Goal: Use online tool/utility: Utilize a website feature to perform a specific function

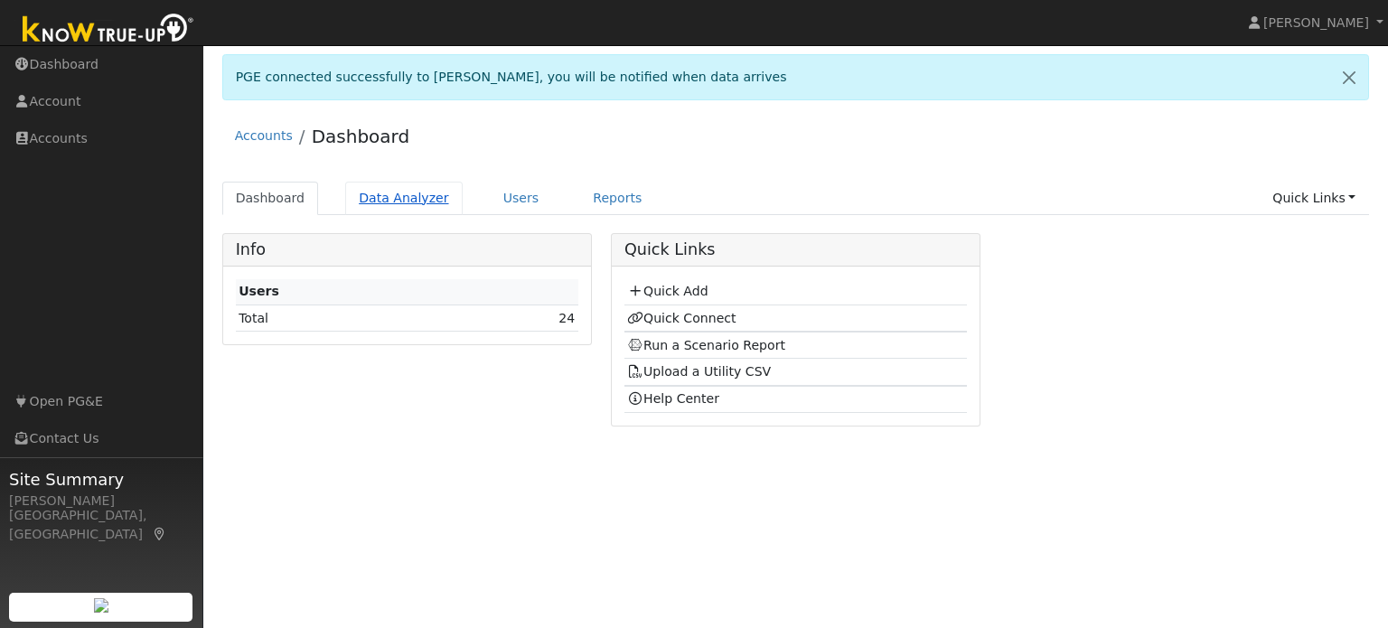
click at [418, 204] on link "Data Analyzer" at bounding box center [404, 198] width 118 height 33
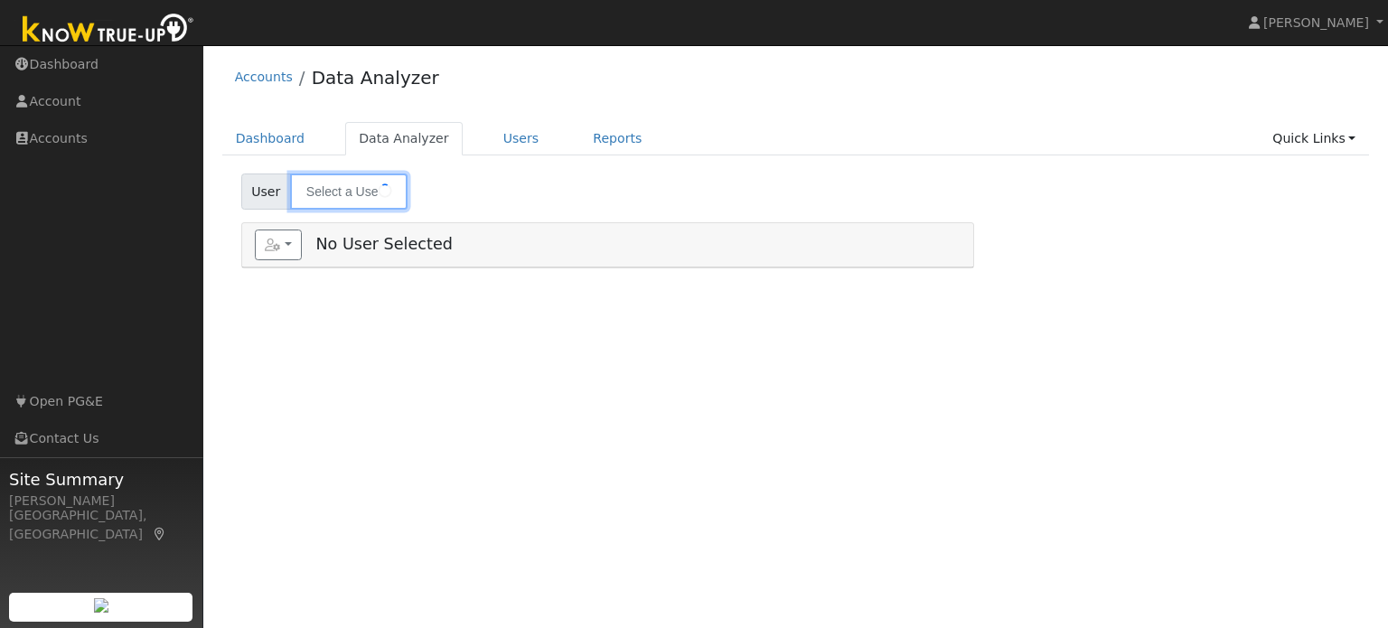
type input "[PERSON_NAME]"
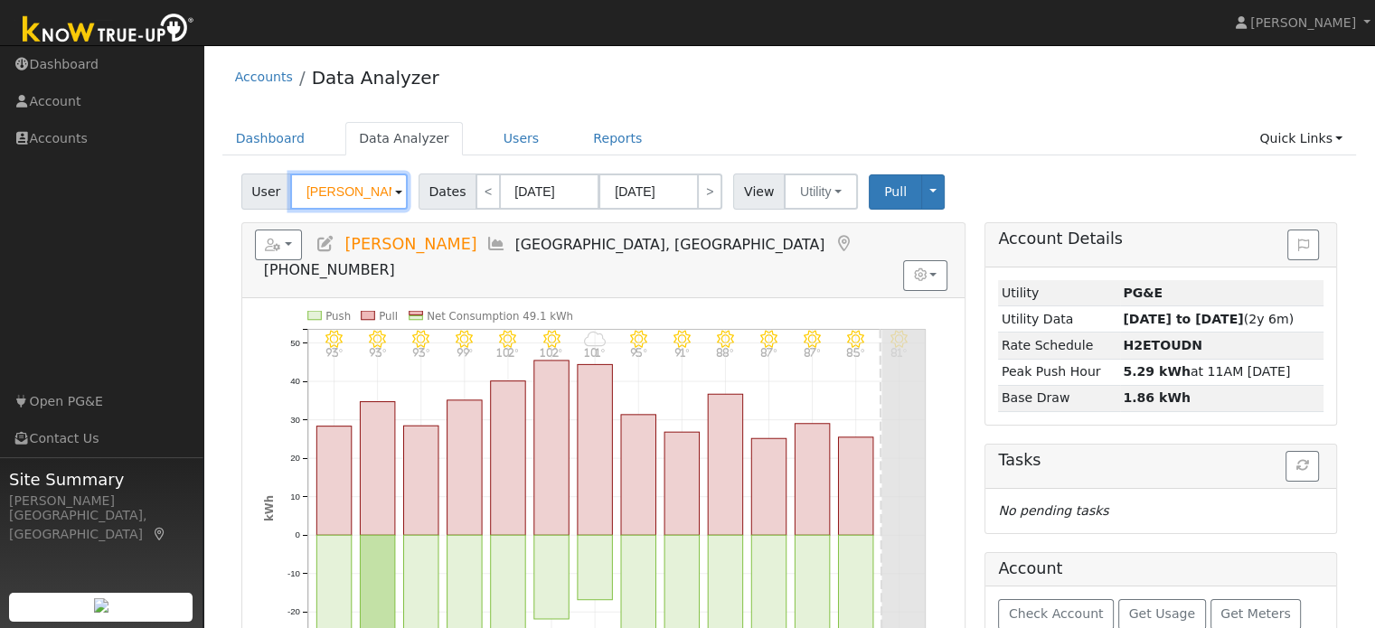
click at [383, 199] on input "Marie Hart" at bounding box center [349, 192] width 118 height 36
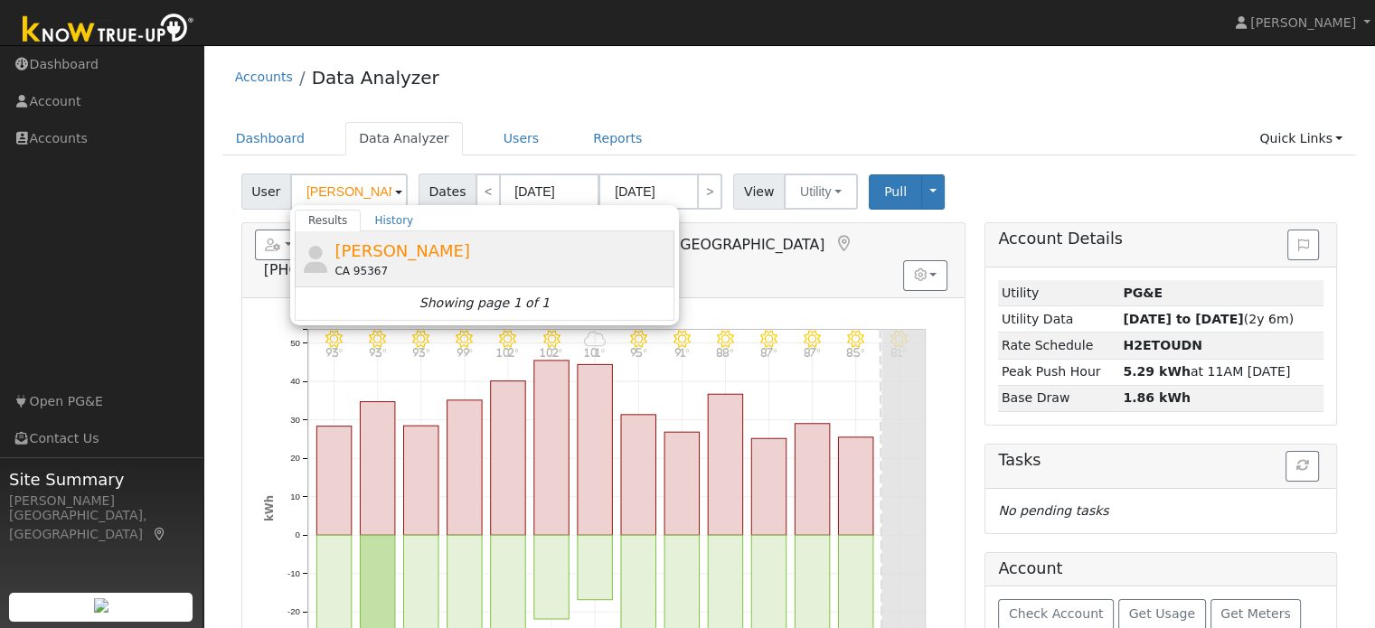
click at [387, 249] on span "Daryl Daniel" at bounding box center [402, 250] width 136 height 19
type input "Daryl Daniel"
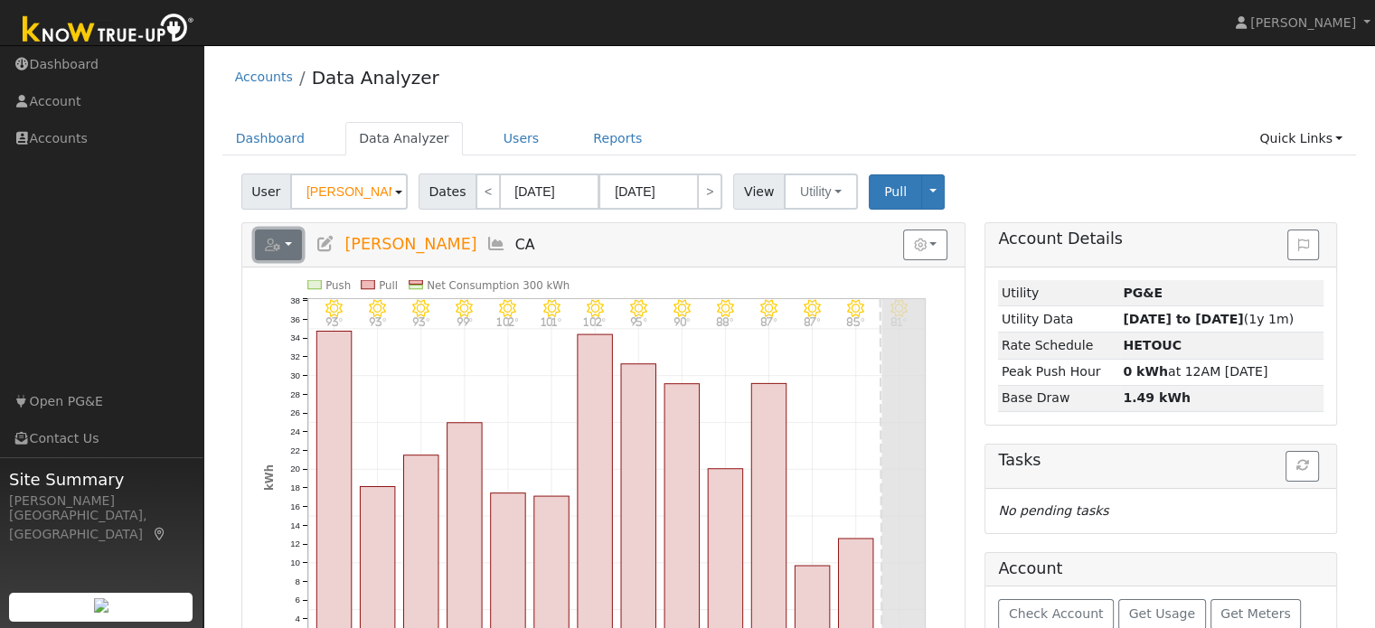
click at [276, 240] on icon "button" at bounding box center [273, 245] width 16 height 13
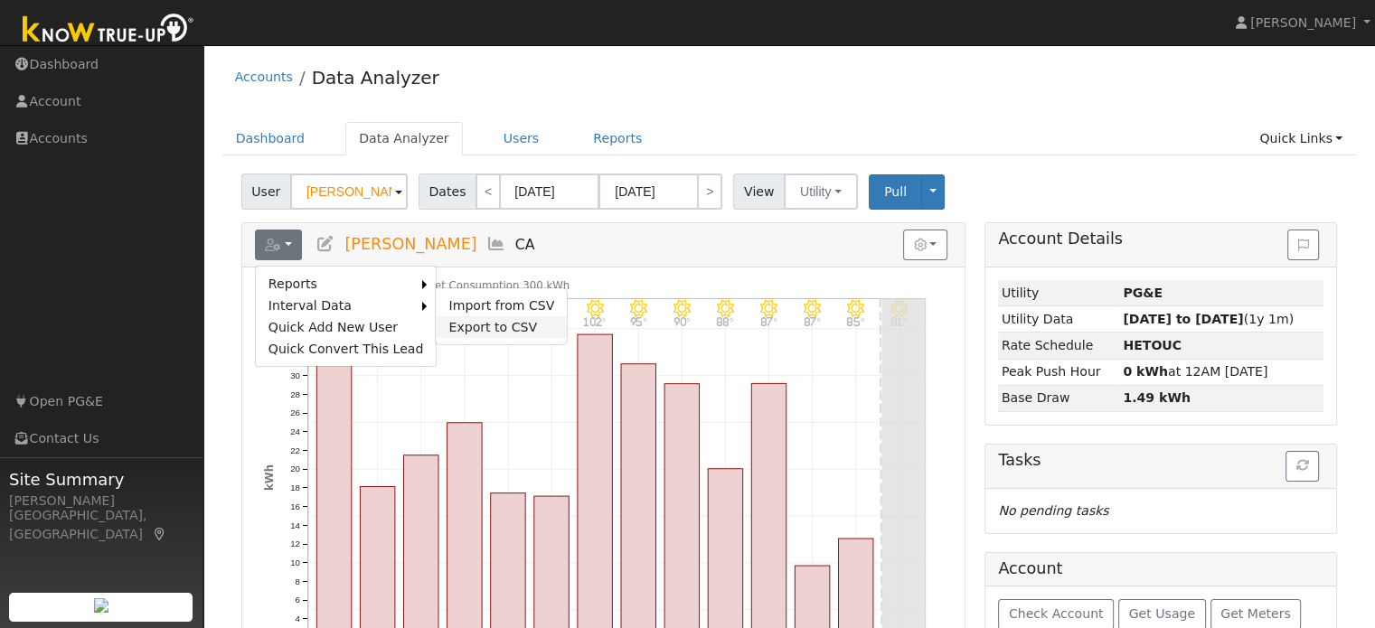
click at [495, 318] on link "Export to CSV" at bounding box center [501, 327] width 131 height 22
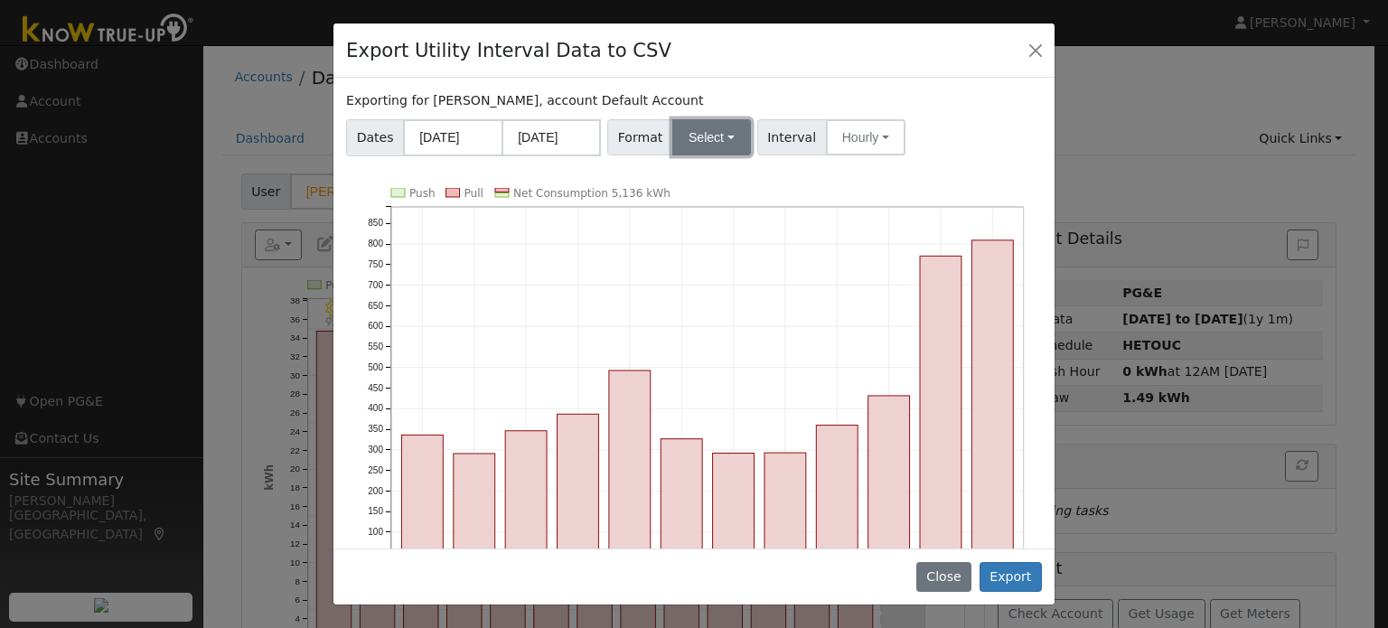
click at [712, 126] on button "Select" at bounding box center [711, 137] width 79 height 36
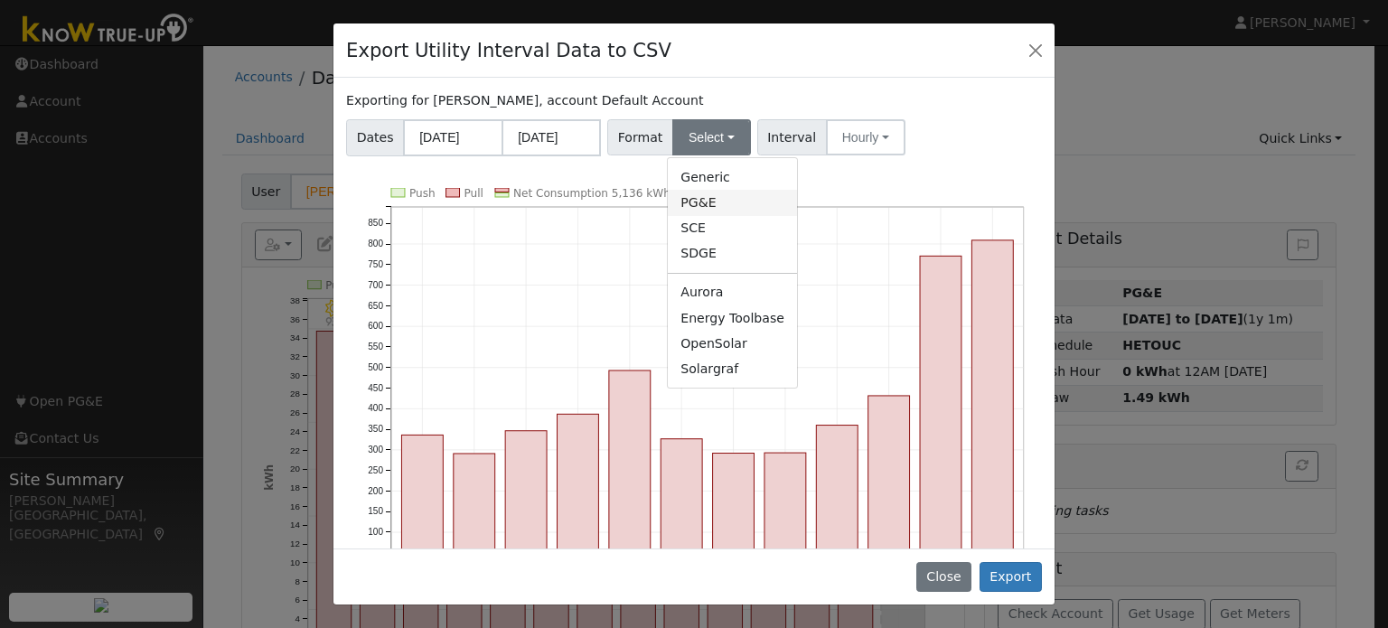
click at [708, 192] on link "PG&E" at bounding box center [732, 202] width 129 height 25
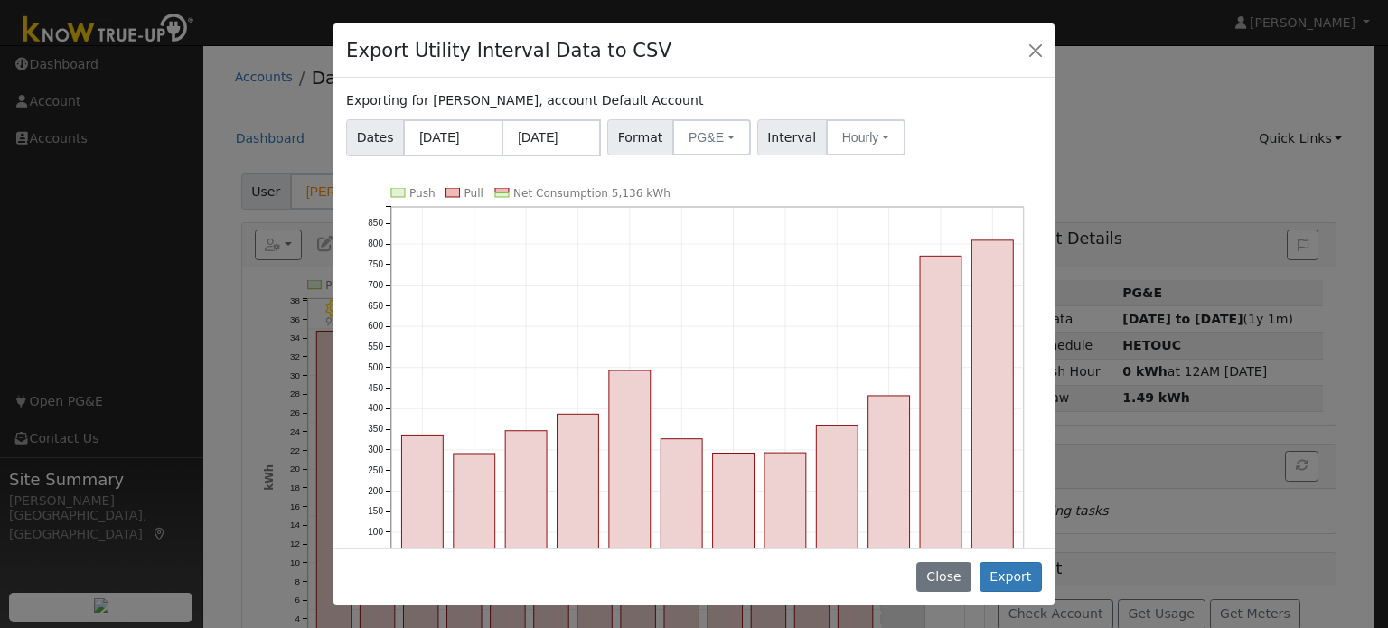
click at [708, 192] on icon "Push Pull Net Consumption 5,136 kWh Sep '24 Oct '24 Nov '24 Dec '24 Jan '25 Feb…" at bounding box center [694, 412] width 696 height 449
click at [701, 122] on button "PG&E" at bounding box center [711, 137] width 79 height 36
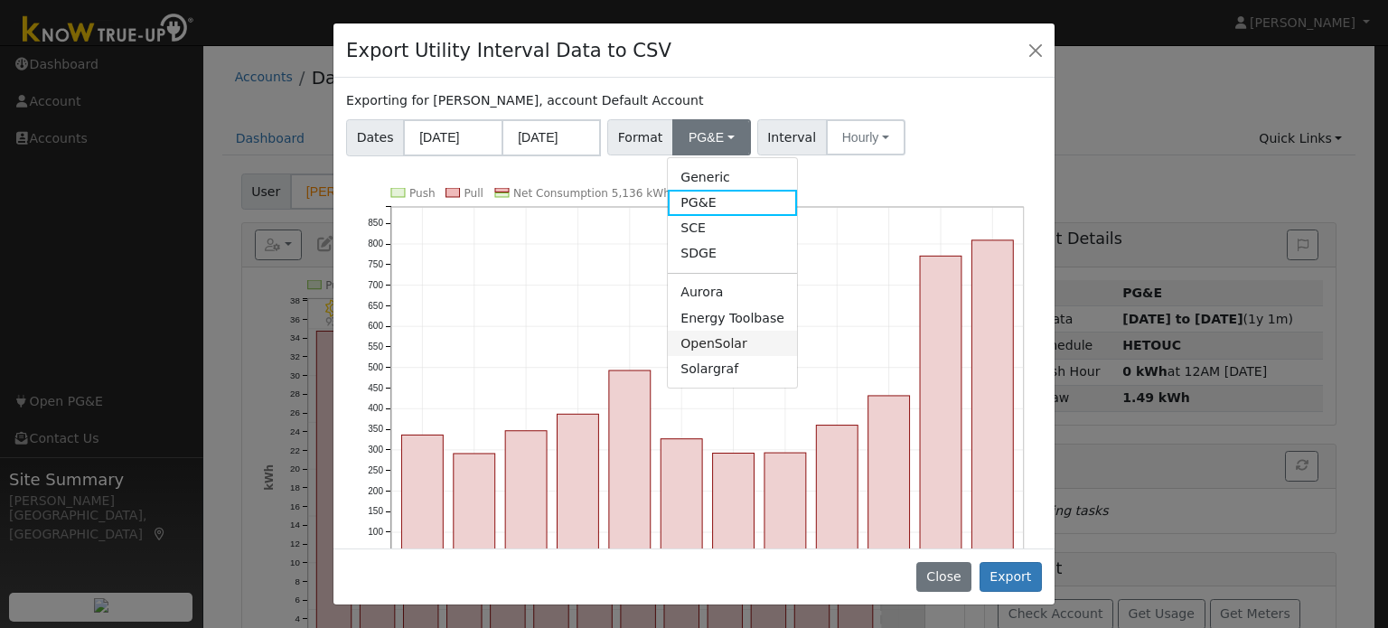
click at [712, 343] on link "OpenSolar" at bounding box center [732, 343] width 129 height 25
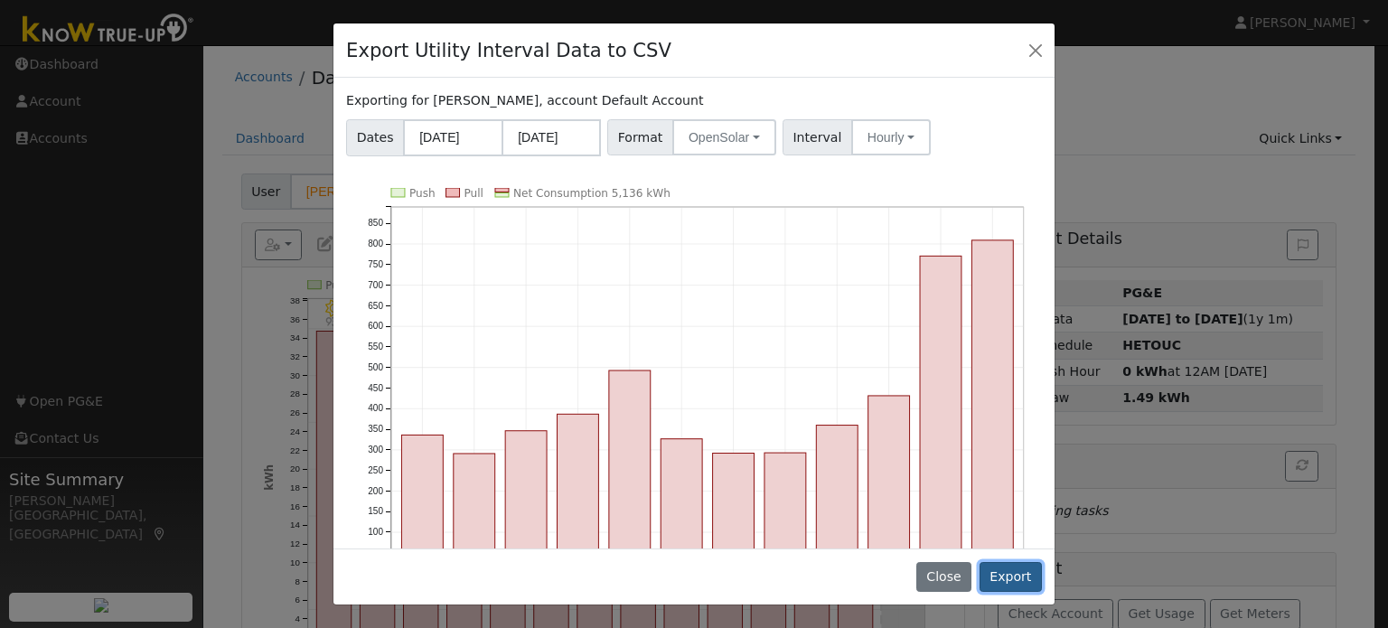
click at [998, 578] on button "Export" at bounding box center [1011, 577] width 62 height 31
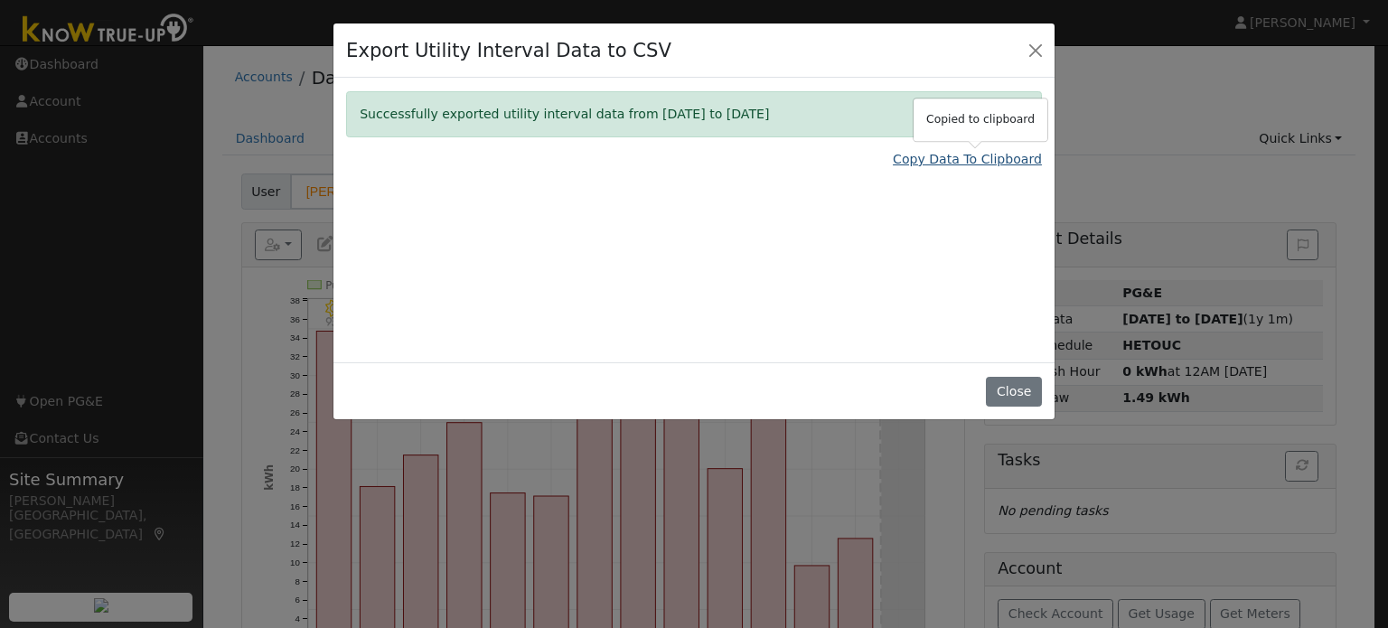
click at [993, 153] on link "Copy Data To Clipboard" at bounding box center [967, 159] width 149 height 19
click at [1014, 402] on button "Close" at bounding box center [1013, 392] width 55 height 31
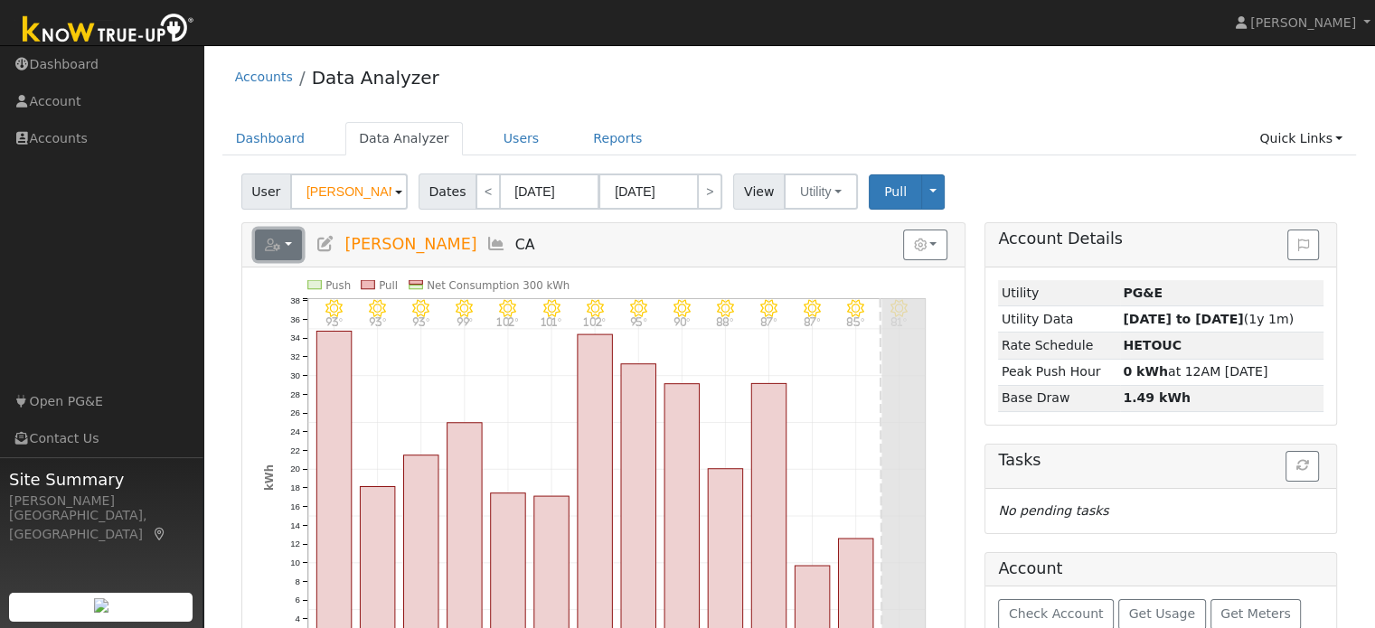
click at [275, 241] on icon "button" at bounding box center [273, 245] width 16 height 13
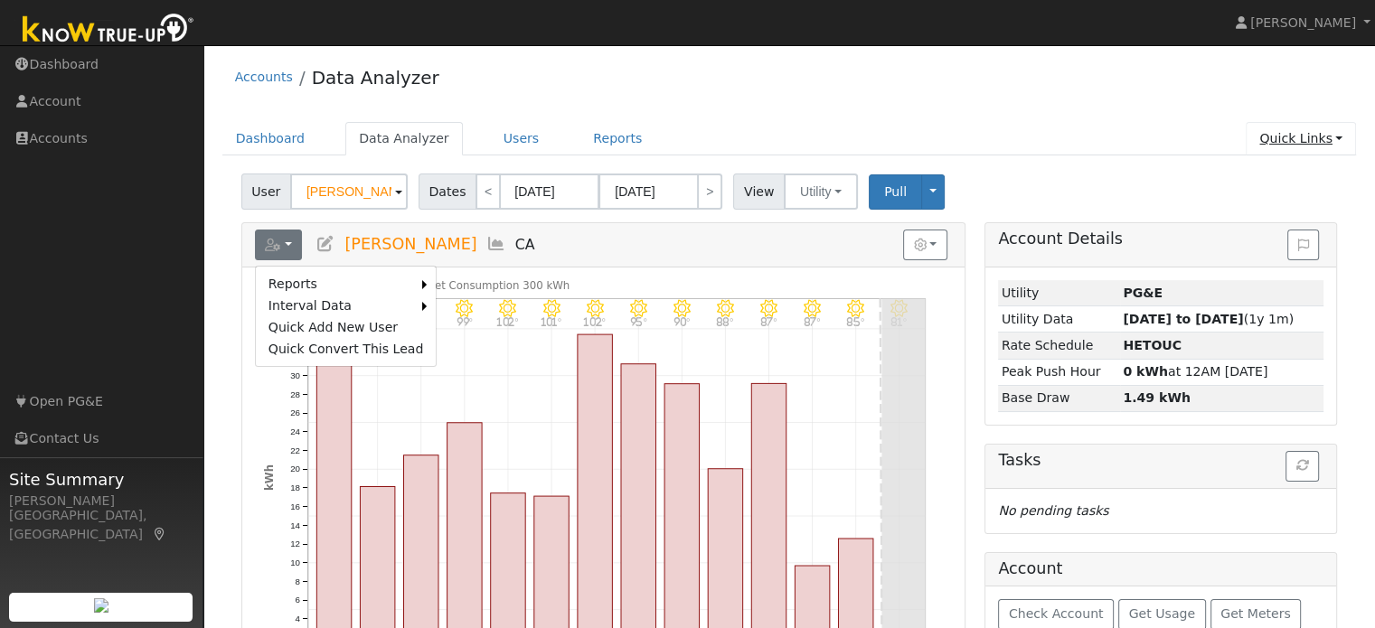
click at [1323, 145] on link "Quick Links" at bounding box center [1301, 138] width 110 height 33
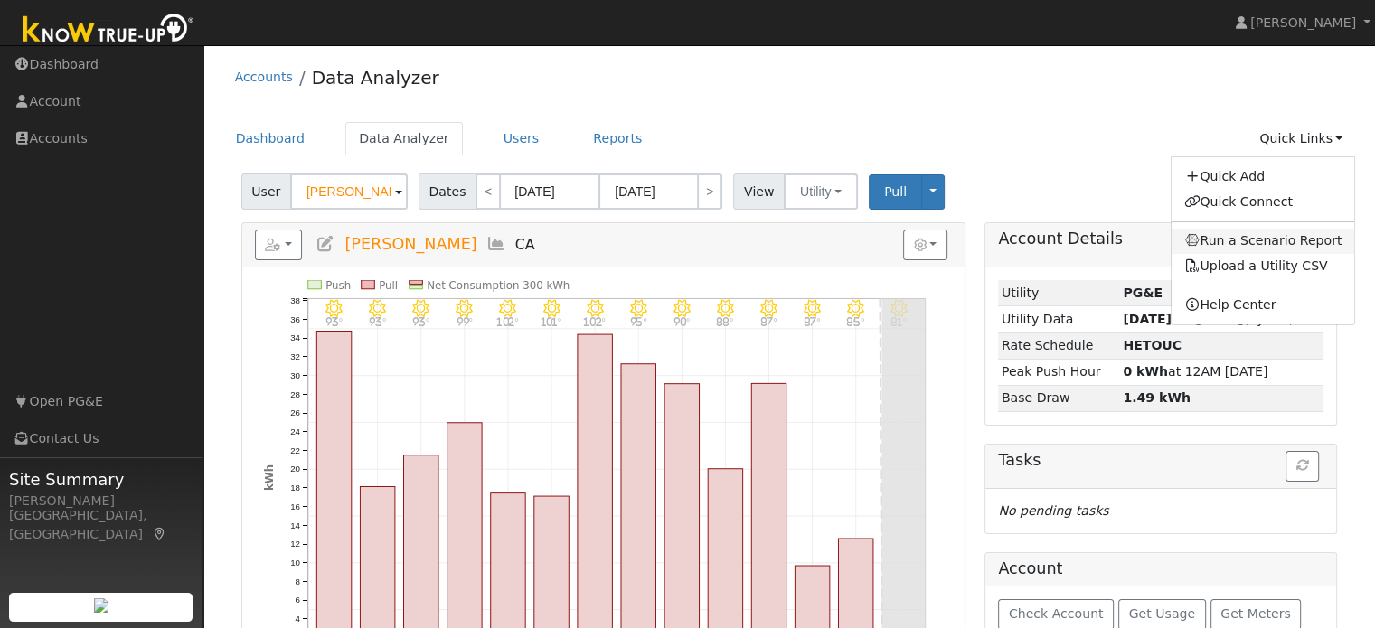
click at [1288, 245] on link "Run a Scenario Report" at bounding box center [1262, 241] width 183 height 25
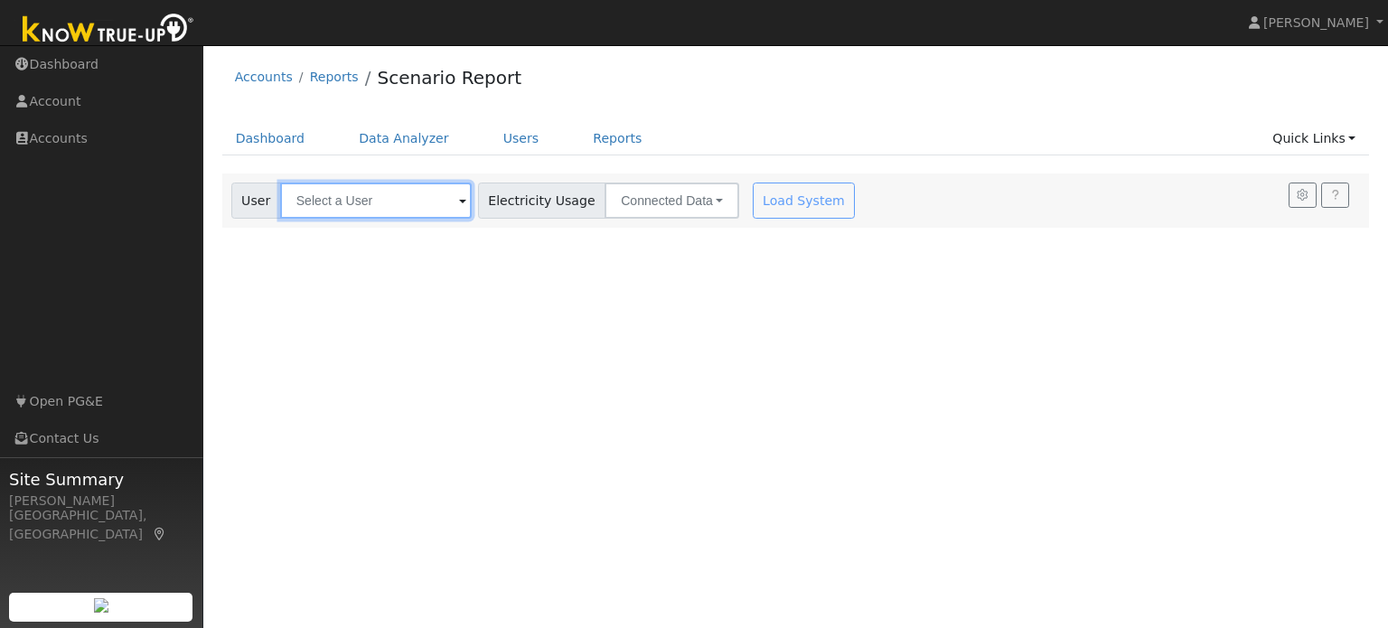
click at [435, 205] on input "text" at bounding box center [376, 201] width 192 height 36
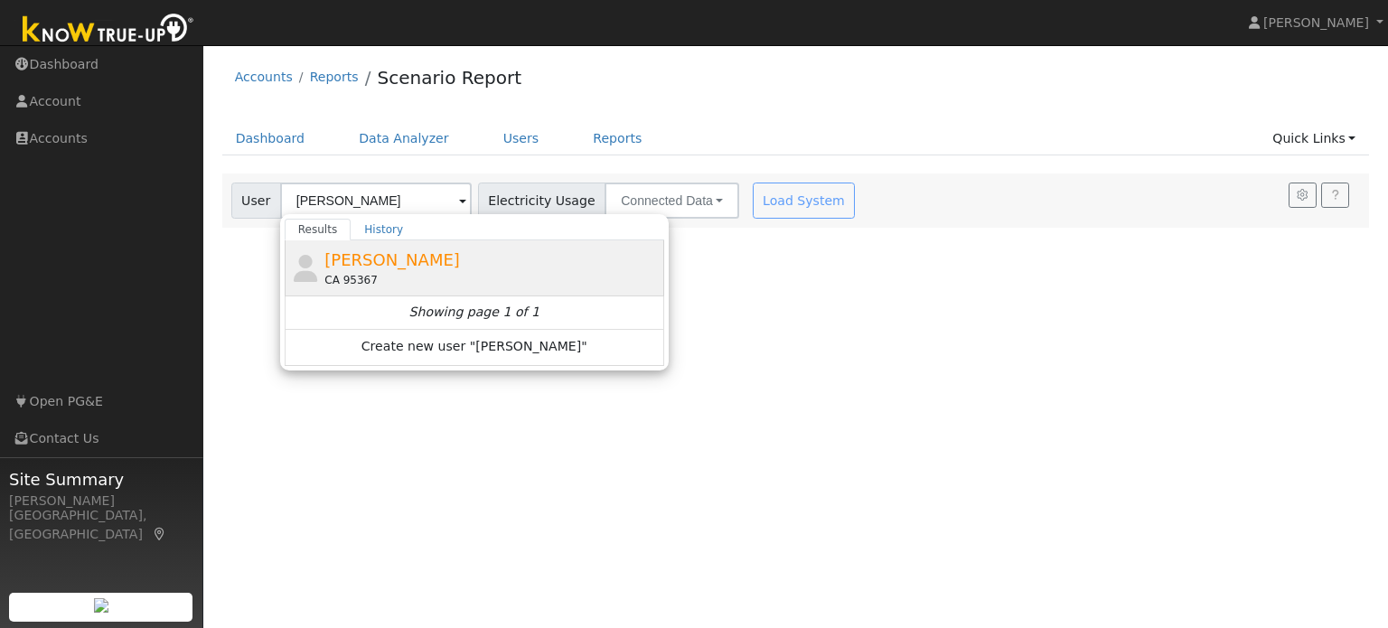
click at [425, 251] on div "Daryl Daniel CA 95367" at bounding box center [491, 268] width 335 height 41
type input "Daryl Daniel"
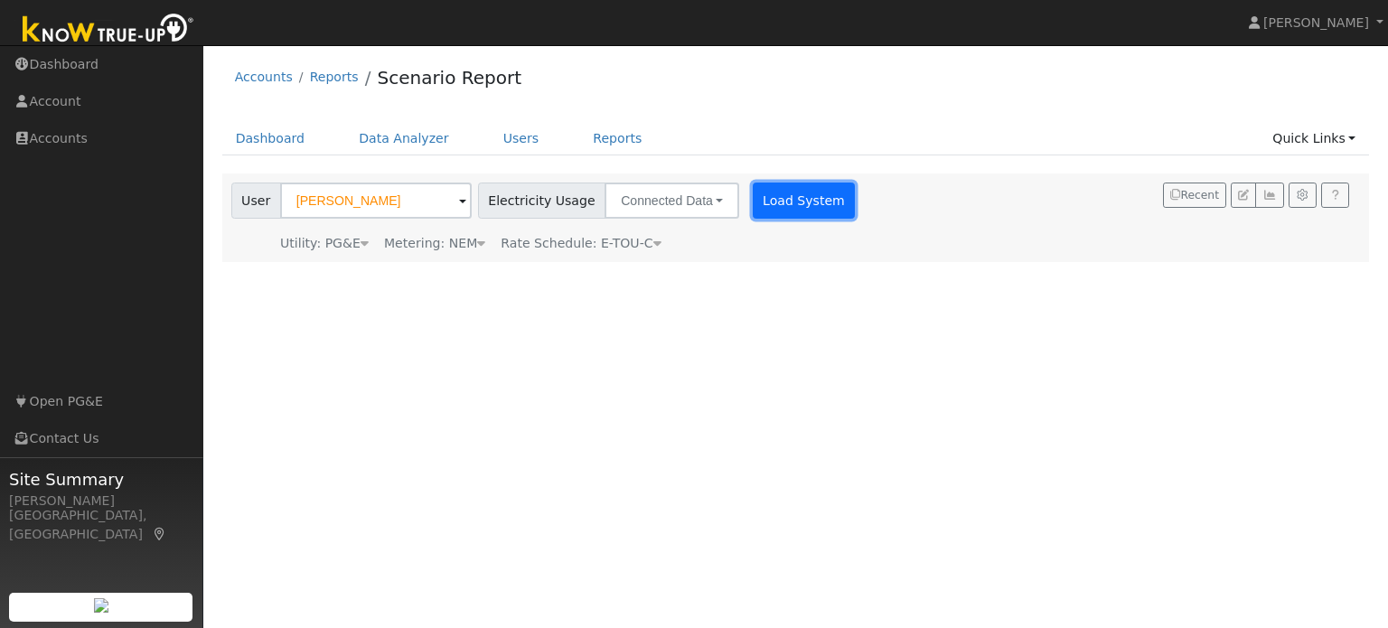
click at [777, 191] on button "Load System" at bounding box center [804, 201] width 103 height 36
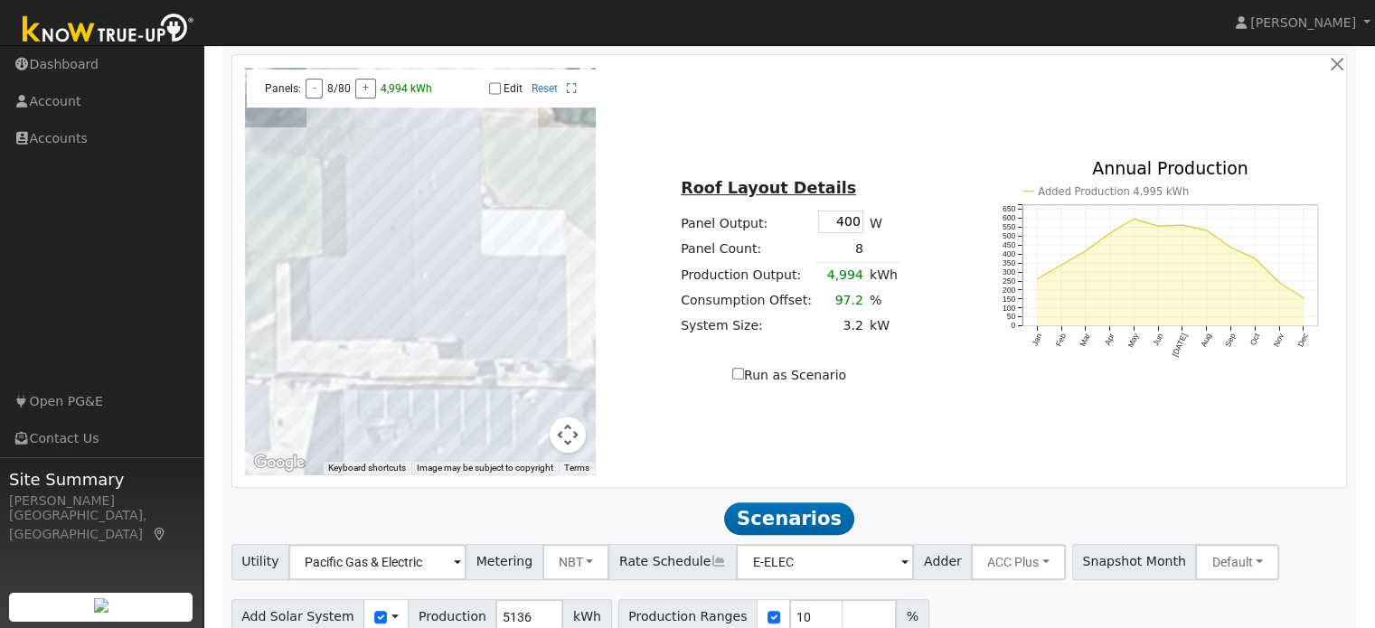
scroll to position [750, 0]
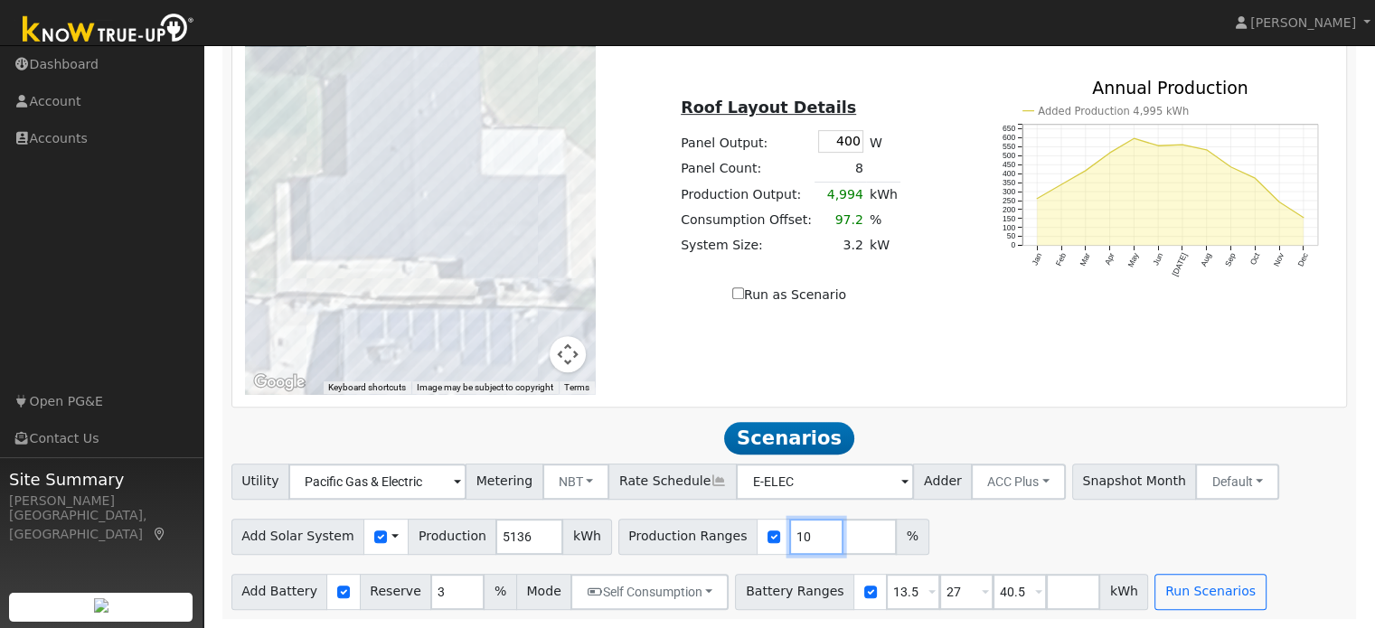
click at [789, 543] on input "10" at bounding box center [816, 537] width 54 height 36
type input "140"
type input "150"
type input "1"
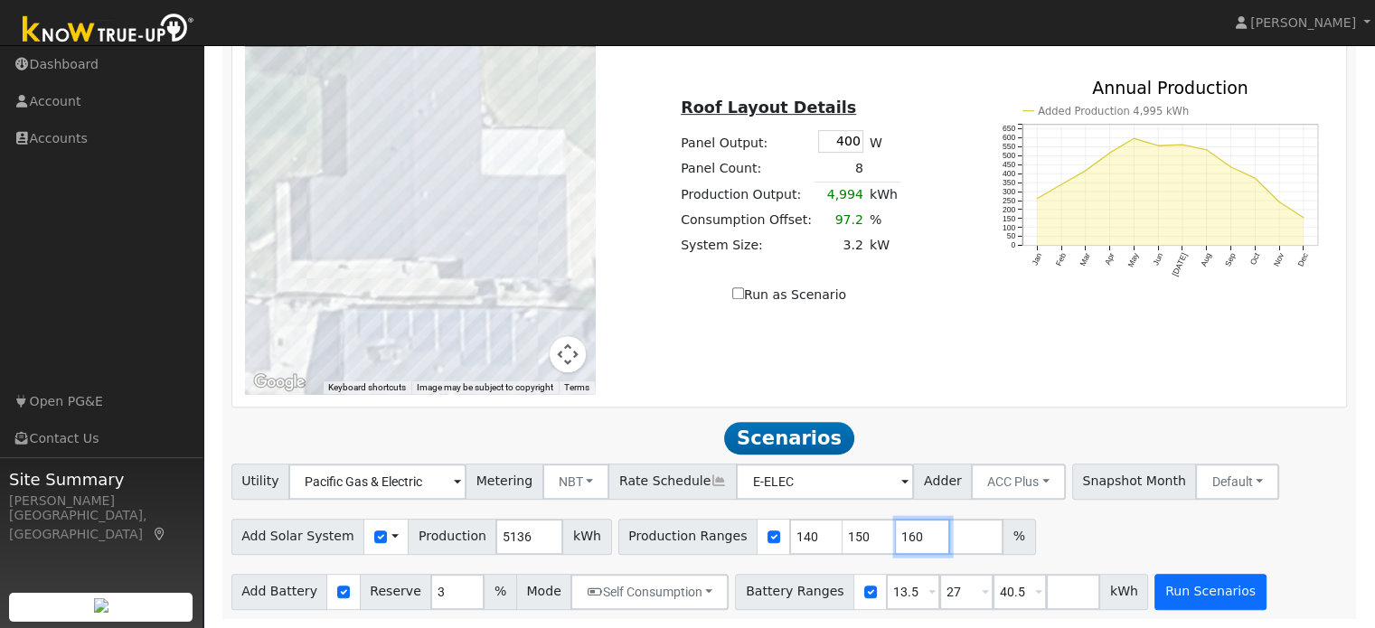
type input "160"
click at [1169, 596] on button "Run Scenarios" at bounding box center [1209, 592] width 111 height 36
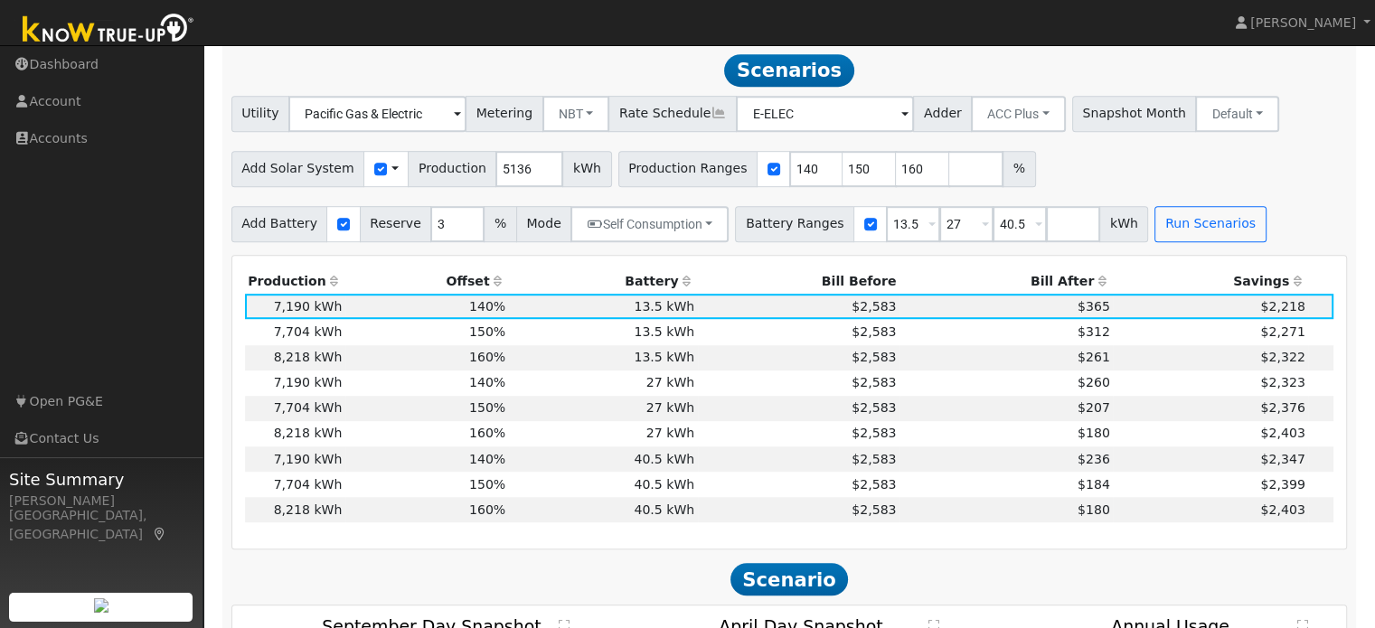
scroll to position [1116, 0]
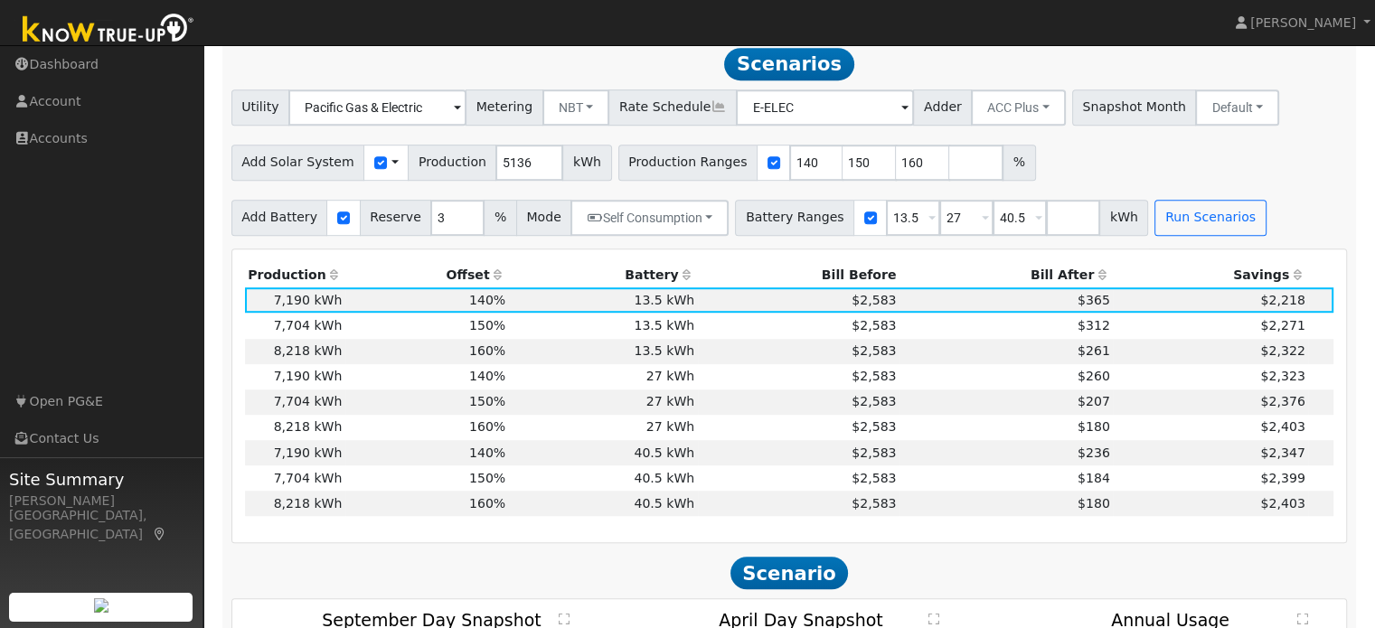
click at [1059, 283] on th "Bill After" at bounding box center [1005, 274] width 213 height 25
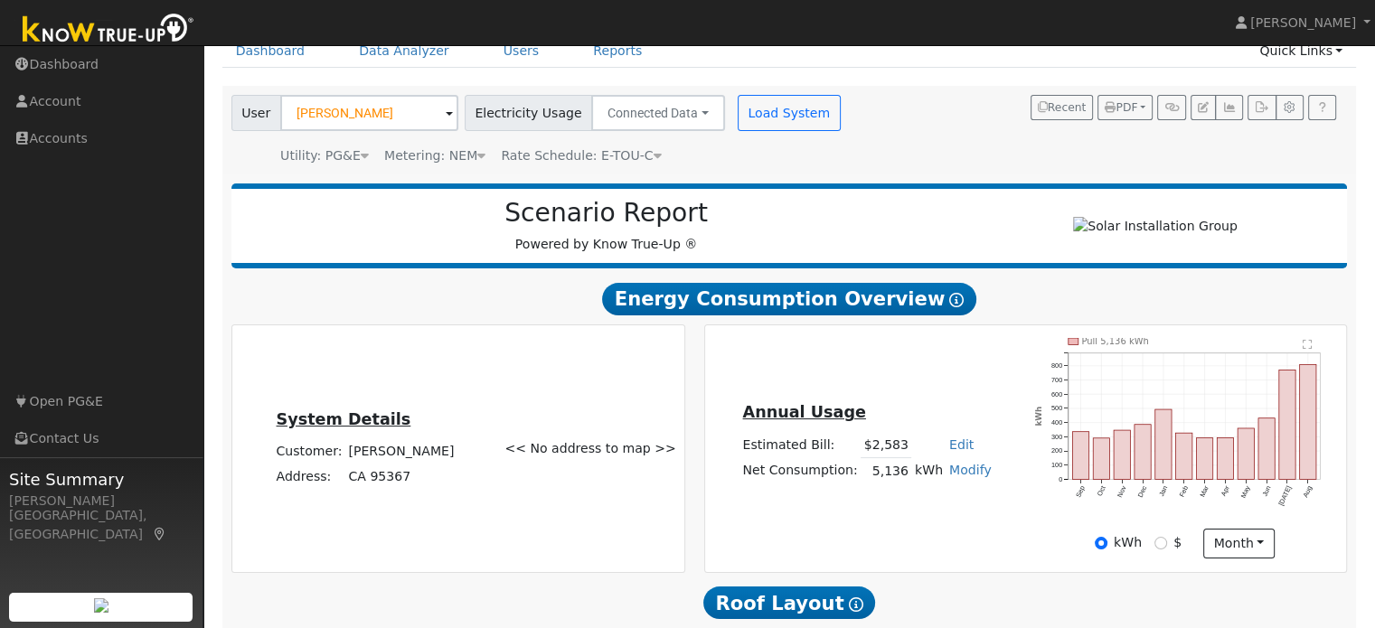
scroll to position [0, 0]
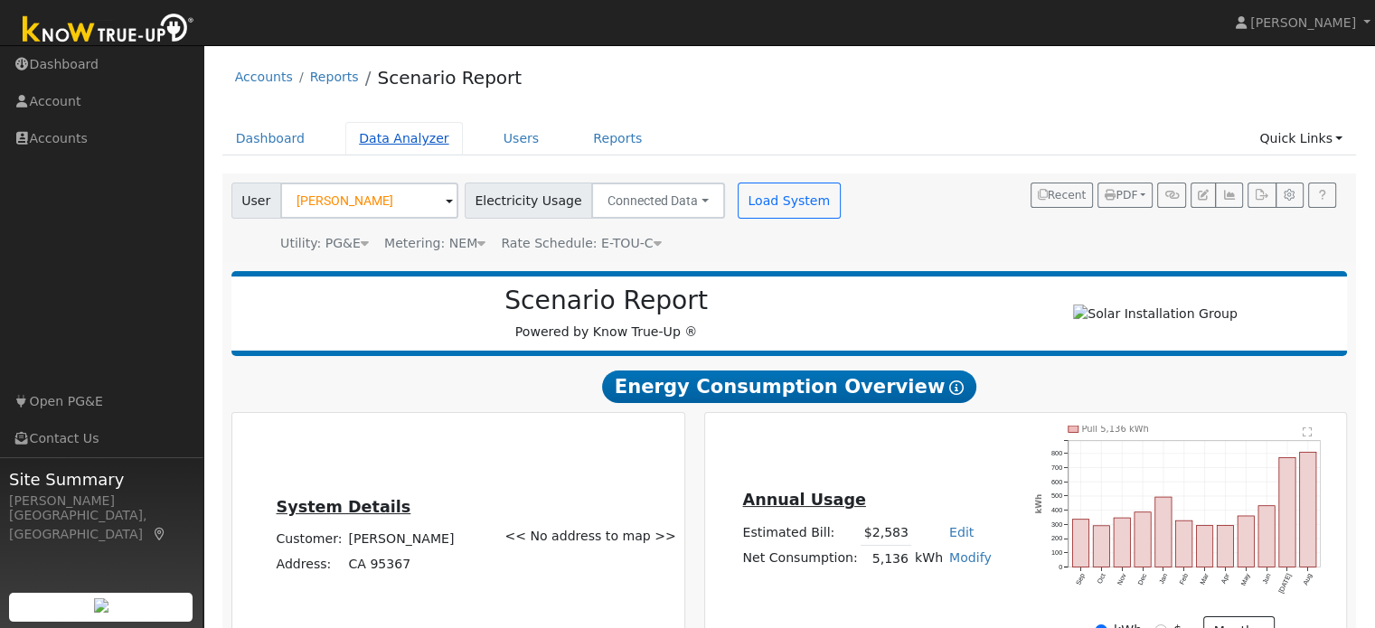
click at [400, 142] on link "Data Analyzer" at bounding box center [404, 138] width 118 height 33
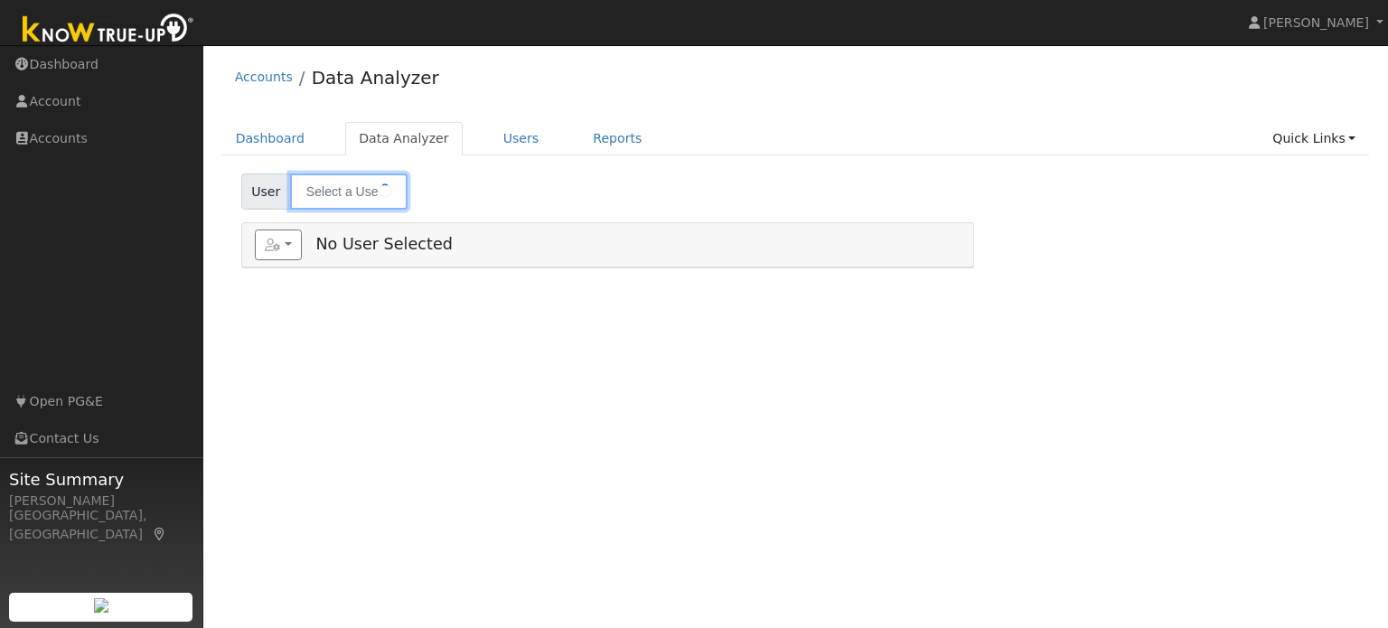
type input "[PERSON_NAME]"
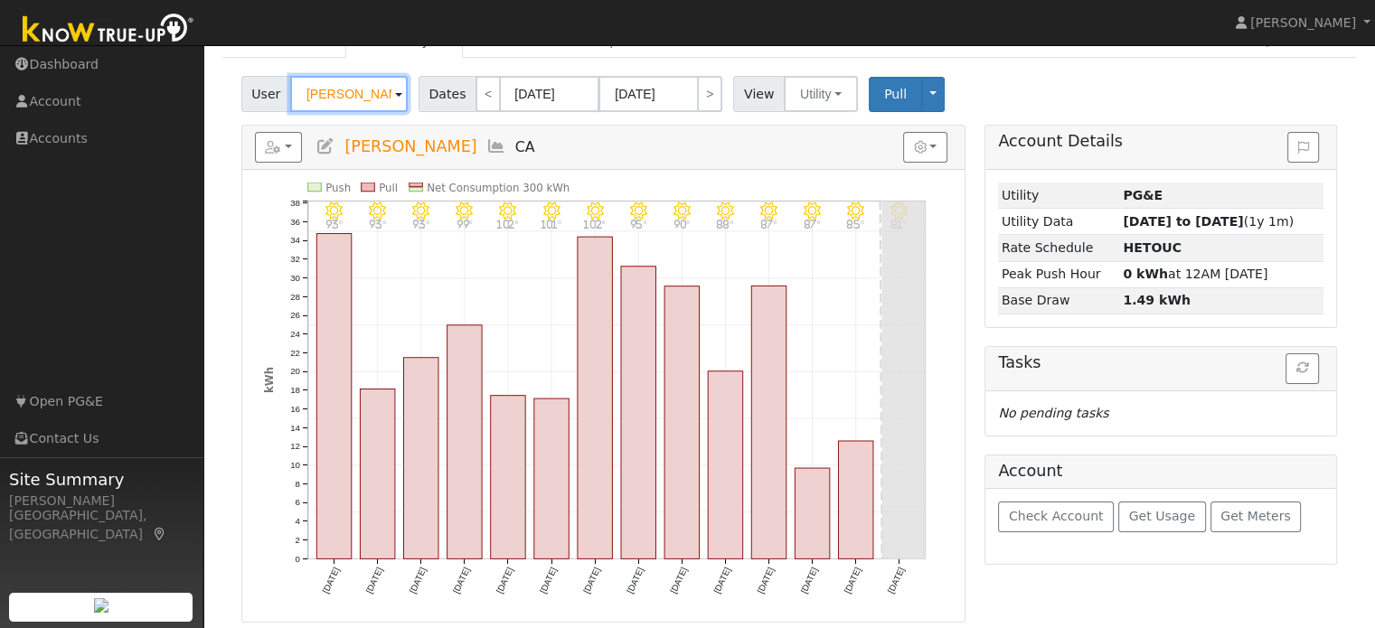
scroll to position [99, 0]
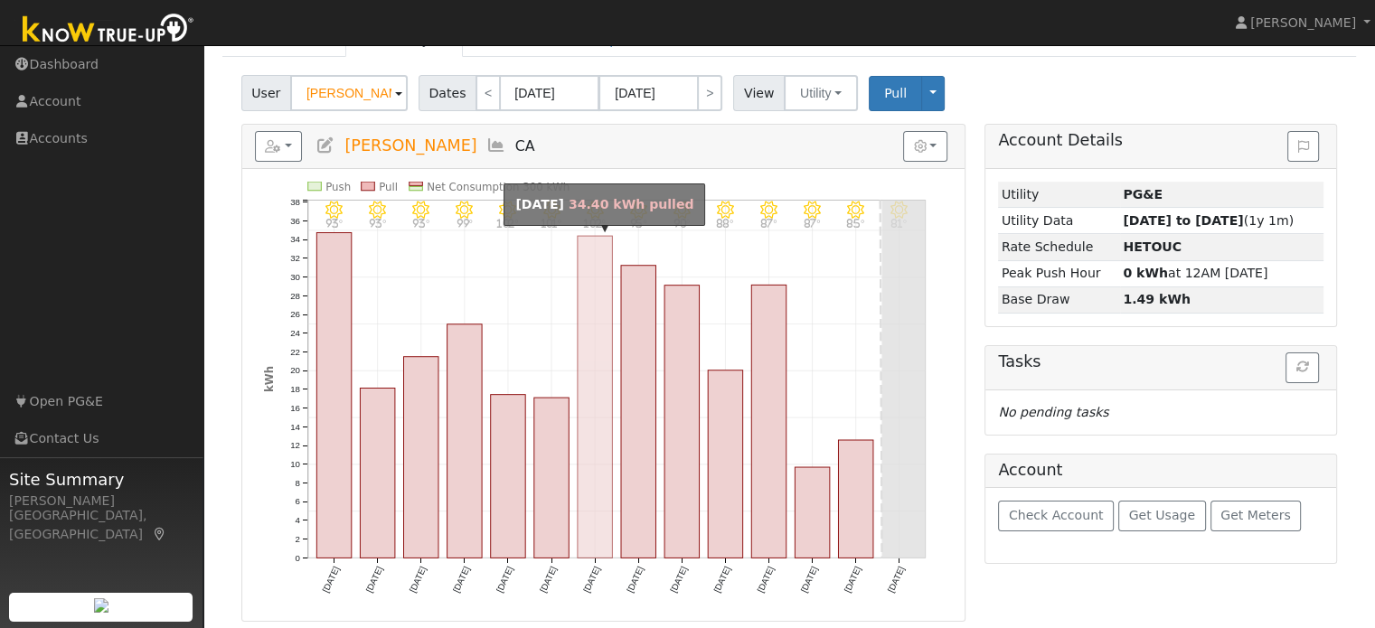
click at [589, 288] on rect "onclick=""" at bounding box center [595, 397] width 34 height 322
type input "09/02/2025"
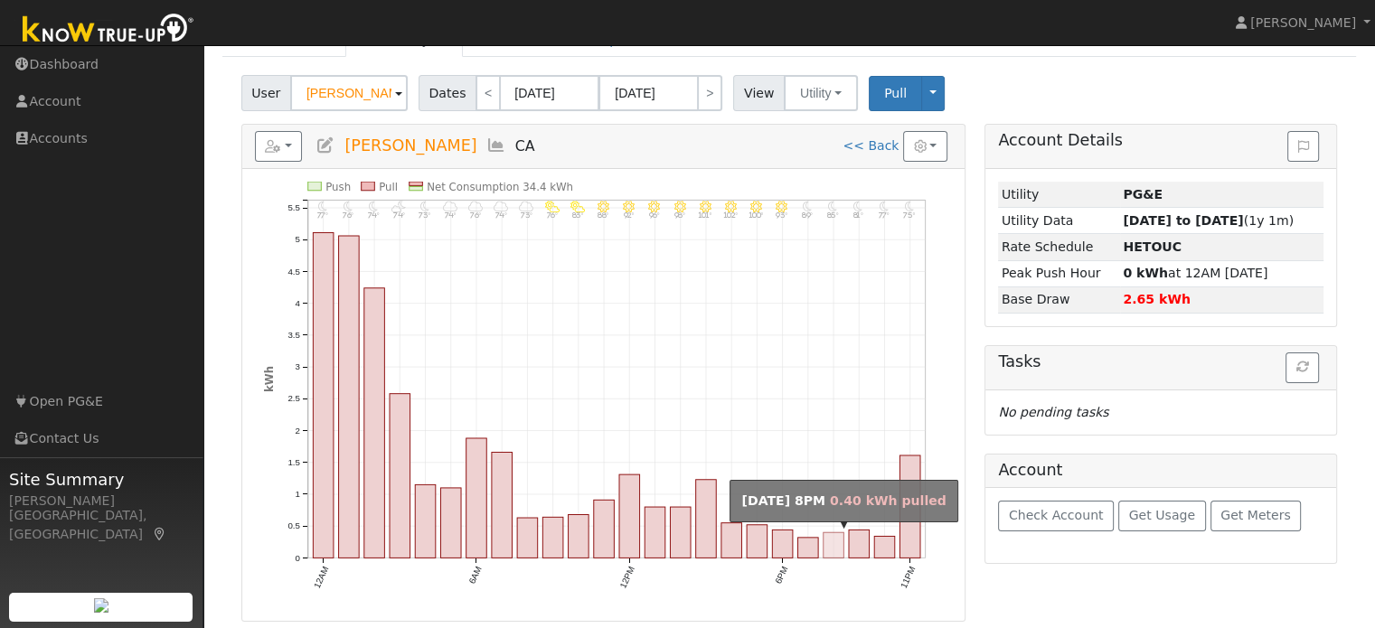
click at [879, 586] on icon "11PM - Clear 75° 10PM - Clear 77° 9PM - Clear 81° 8PM - Clear 85° 7PM - Clear 8…" at bounding box center [603, 401] width 679 height 438
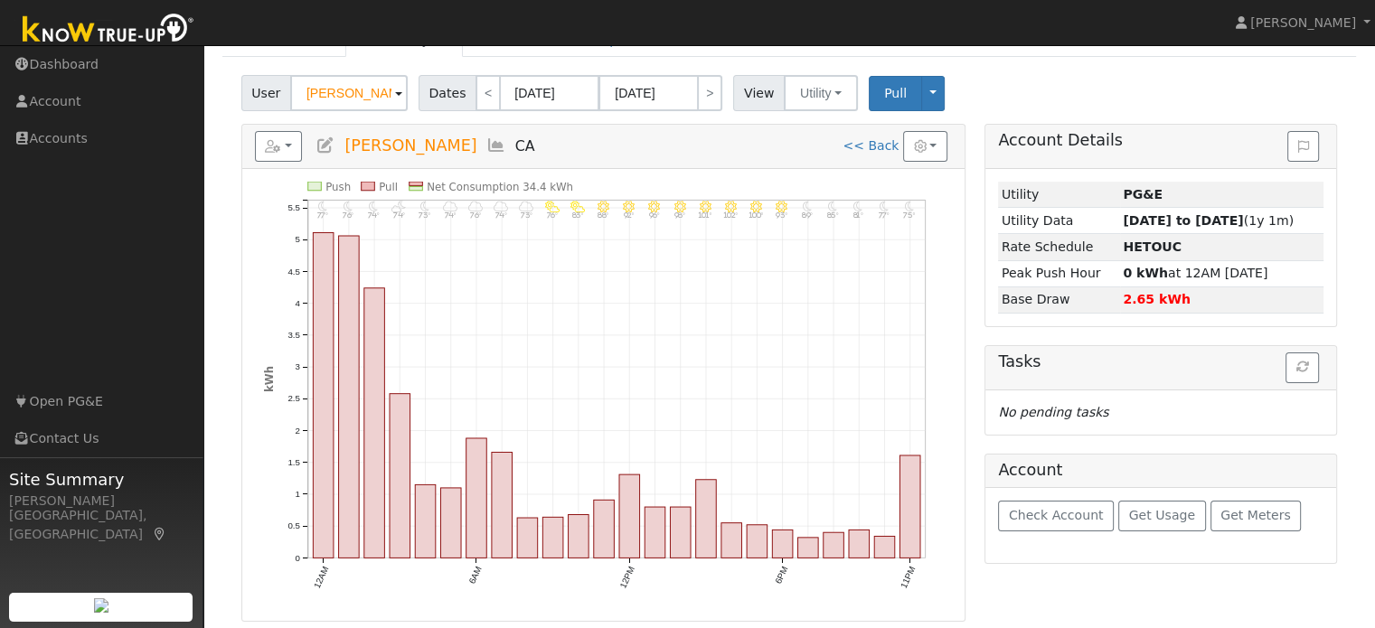
click at [889, 577] on icon "11PM - Clear 75° 10PM - Clear 77° 9PM - Clear 81° 8PM - Clear 85° 7PM - Clear 8…" at bounding box center [603, 401] width 679 height 438
